Goal: Task Accomplishment & Management: Complete application form

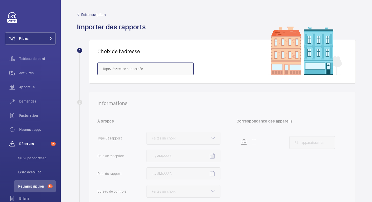
click at [113, 73] on input "text" at bounding box center [145, 69] width 96 height 13
paste input "2 Allée des Messageries"
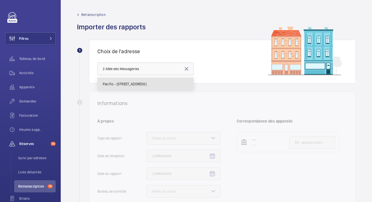
click at [116, 82] on span "Pacific - [STREET_ADDRESS]" at bounding box center [125, 84] width 44 height 5
type input "Pacific - [STREET_ADDRESS]"
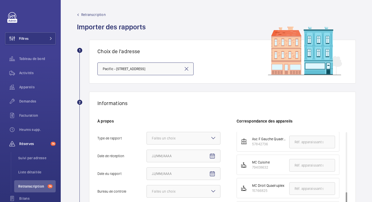
scroll to position [191, 0]
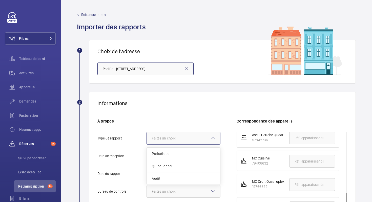
click at [163, 136] on div "Faites un choix" at bounding box center [170, 138] width 36 height 5
click at [147, 136] on input "Type de rapport Faites un choix Périodique Quinquennal Audit" at bounding box center [147, 138] width 0 height 12
click at [164, 153] on span "Périodique" at bounding box center [183, 153] width 63 height 5
click at [147, 144] on input "Type de rapport Faites un choix Périodique Quinquennal Audit" at bounding box center [147, 138] width 0 height 12
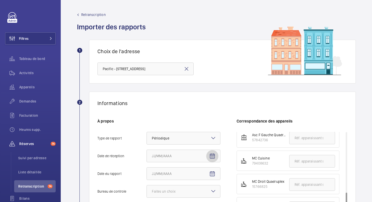
click at [212, 155] on mat-icon "Open calendar" at bounding box center [212, 156] width 6 height 6
click at [192, 111] on span "12" at bounding box center [194, 111] width 9 height 9
type input "12/09/2025"
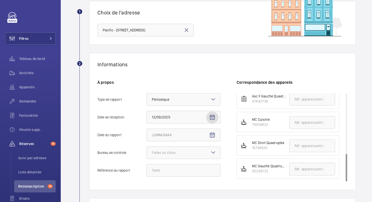
scroll to position [42, 0]
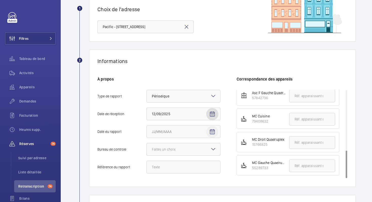
click at [212, 133] on mat-icon "Open calendar" at bounding box center [212, 132] width 6 height 6
click at [204, 54] on span "Previous month" at bounding box center [205, 56] width 10 height 10
click at [215, 54] on span "Next month" at bounding box center [215, 56] width 10 height 10
click at [155, 118] on span "25" at bounding box center [153, 117] width 9 height 9
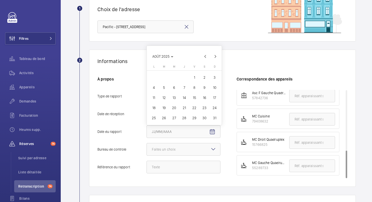
type input "[DATE]25"
click at [169, 147] on div "Faites un choix" at bounding box center [170, 149] width 36 height 5
click at [147, 147] on input "Bureau de controle Faites un choix" at bounding box center [147, 149] width 0 height 12
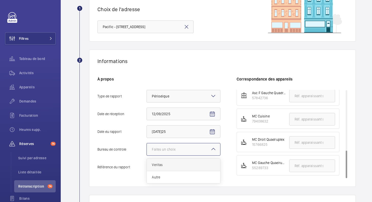
click at [162, 162] on div "Veritas" at bounding box center [183, 165] width 73 height 12
click at [147, 155] on input "Bureau de controle Faites un choix Veritas Autre" at bounding box center [147, 149] width 0 height 12
click at [189, 169] on input "Référence du rapport" at bounding box center [184, 167] width 74 height 13
paste input "26876301/5.1.1.R"
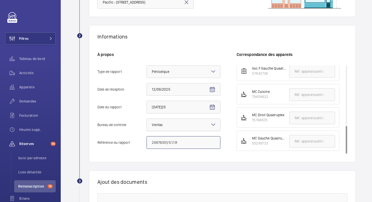
scroll to position [144, 0]
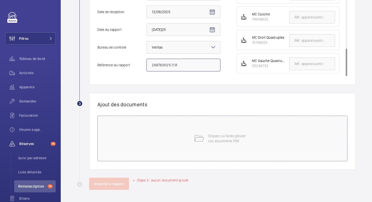
type input "26876301/5.1.1.R"
click at [200, 143] on mat-icon at bounding box center [199, 138] width 10 height 10
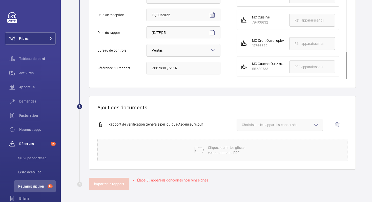
click at [271, 123] on span "Choisissez les appareils concernés" at bounding box center [280, 124] width 76 height 5
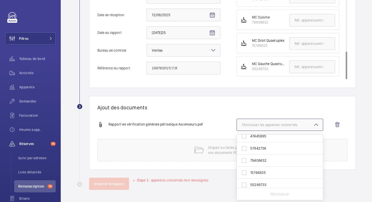
scroll to position [93, 0]
click at [267, 156] on span "79408632" at bounding box center [280, 157] width 60 height 5
click at [249, 156] on input "79408632" at bounding box center [244, 157] width 10 height 10
checkbox input "true"
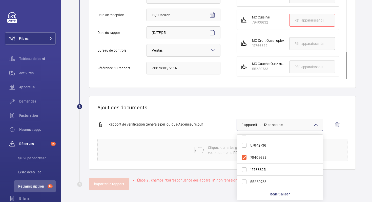
click at [218, 115] on div "Ajout des documents Rapport de vérification générale périodique Ascenseurs.…" at bounding box center [222, 133] width 267 height 74
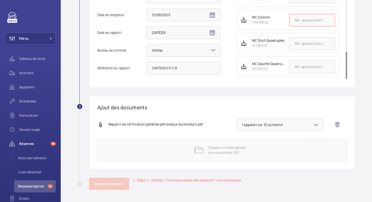
drag, startPoint x: 251, startPoint y: 20, endPoint x: 270, endPoint y: 23, distance: 18.9
click at [270, 23] on li "MC Cuisine 79408632" at bounding box center [288, 20] width 103 height 20
copy div "79408632"
click at [301, 19] on input "text" at bounding box center [312, 20] width 46 height 13
paste input "79408632"
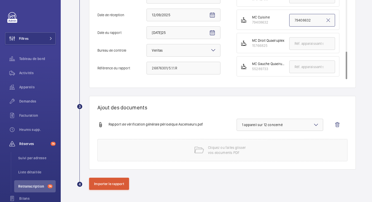
type input "79408632"
click at [119, 184] on button "Importer le rapport" at bounding box center [109, 184] width 40 height 12
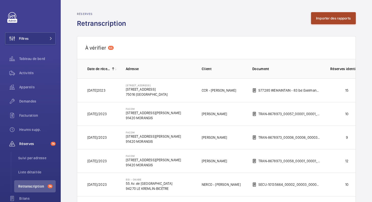
click at [317, 18] on button "Importer des rapports" at bounding box center [333, 18] width 45 height 12
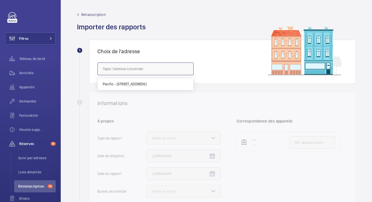
click at [129, 70] on input "text" at bounding box center [145, 69] width 96 height 13
paste input "2 Allée des Messageries"
click at [121, 84] on span "Pacific - [STREET_ADDRESS]" at bounding box center [125, 84] width 44 height 5
type input "Pacific - [STREET_ADDRESS]"
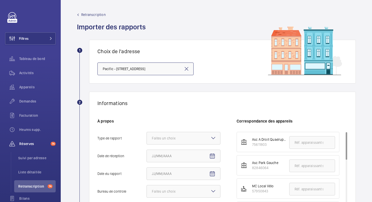
scroll to position [66, 0]
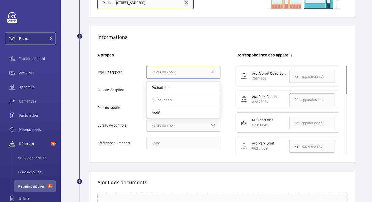
click at [183, 72] on div "Faites un choix" at bounding box center [170, 72] width 36 height 5
click at [147, 72] on input "Type de rapport Faites un choix Périodique Quinquennal Audit" at bounding box center [147, 72] width 0 height 12
click at [172, 98] on span "Quinquennal" at bounding box center [183, 99] width 63 height 5
click at [147, 78] on input "Type de rapport Faites un choix Périodique Quinquennal Audit" at bounding box center [147, 72] width 0 height 12
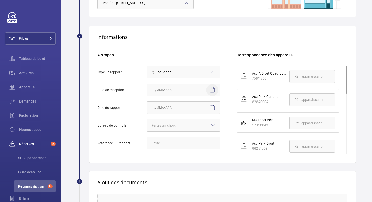
click at [212, 89] on mat-icon "Open calendar" at bounding box center [212, 90] width 6 height 6
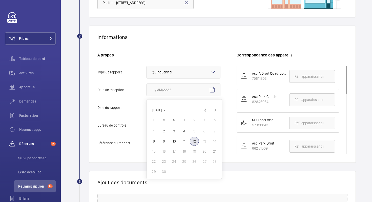
click at [194, 139] on span "12" at bounding box center [194, 141] width 9 height 9
type input "12/09/2025"
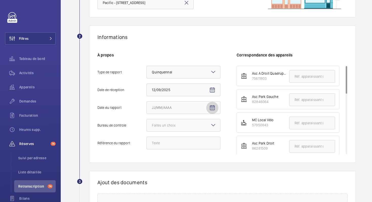
click at [209, 106] on mat-icon "Open calendar" at bounding box center [212, 108] width 6 height 6
click at [205, 128] on span "Previous month" at bounding box center [205, 128] width 10 height 10
click at [153, 190] on span "25" at bounding box center [153, 189] width 9 height 9
type input "[DATE]25"
click at [199, 129] on div at bounding box center [183, 125] width 73 height 12
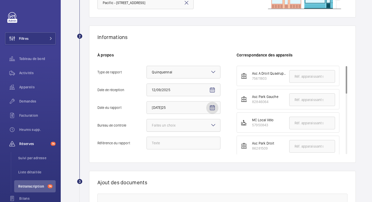
click at [147, 129] on input "Bureau de controle Faites un choix" at bounding box center [147, 125] width 0 height 12
click at [184, 140] on span "Veritas" at bounding box center [183, 140] width 63 height 5
click at [147, 131] on input "Bureau de controle Faites un choix Veritas Autre" at bounding box center [147, 125] width 0 height 12
click at [154, 143] on input "Référence du rapport" at bounding box center [184, 143] width 74 height 13
paste input "26876301/6.1.1.R"
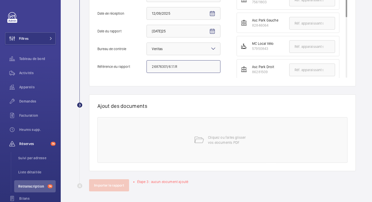
scroll to position [143, 0]
type input "26876301/6.1.1.R"
click at [178, 133] on div "Cliquez ou faites glisser vos documents PDF" at bounding box center [222, 140] width 250 height 46
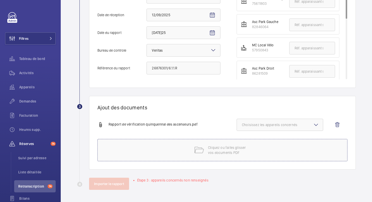
scroll to position [141, 0]
click at [270, 128] on button "Choisissez les appareils concernés" at bounding box center [280, 125] width 87 height 12
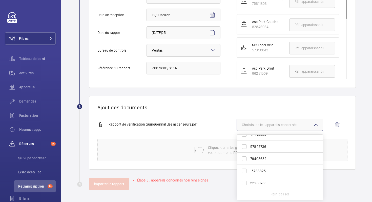
scroll to position [93, 0]
click at [265, 157] on span "79408632" at bounding box center [280, 157] width 60 height 5
click at [249, 157] on input "79408632" at bounding box center [244, 157] width 10 height 10
checkbox input "true"
click at [216, 103] on div "Ajout des documents Rapport de vérification quinquennal des ascenseurs.pdf 1 a…" at bounding box center [222, 133] width 267 height 74
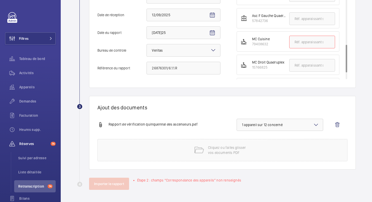
scroll to position [169, 0]
drag, startPoint x: 252, startPoint y: 44, endPoint x: 270, endPoint y: 44, distance: 17.7
click at [270, 44] on li "MC Cuisine 79408632" at bounding box center [288, 41] width 103 height 20
copy div "79408632"
click at [297, 45] on input "text" at bounding box center [312, 41] width 46 height 13
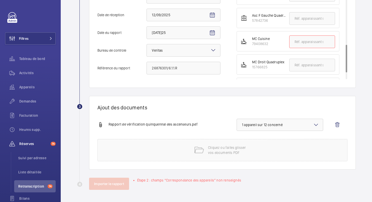
paste input "79408632"
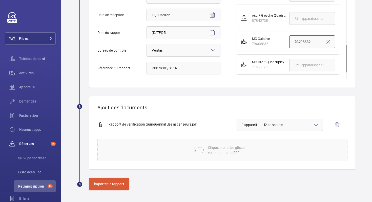
type input "79408632"
click at [113, 187] on button "Importer le rapport" at bounding box center [109, 184] width 40 height 12
